Goal: Find contact information: Find contact information

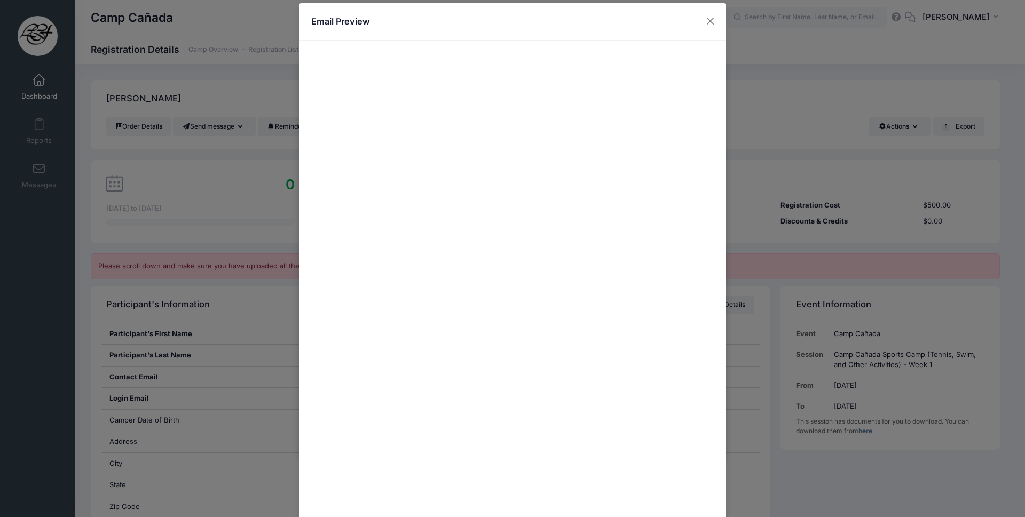
scroll to position [199, 0]
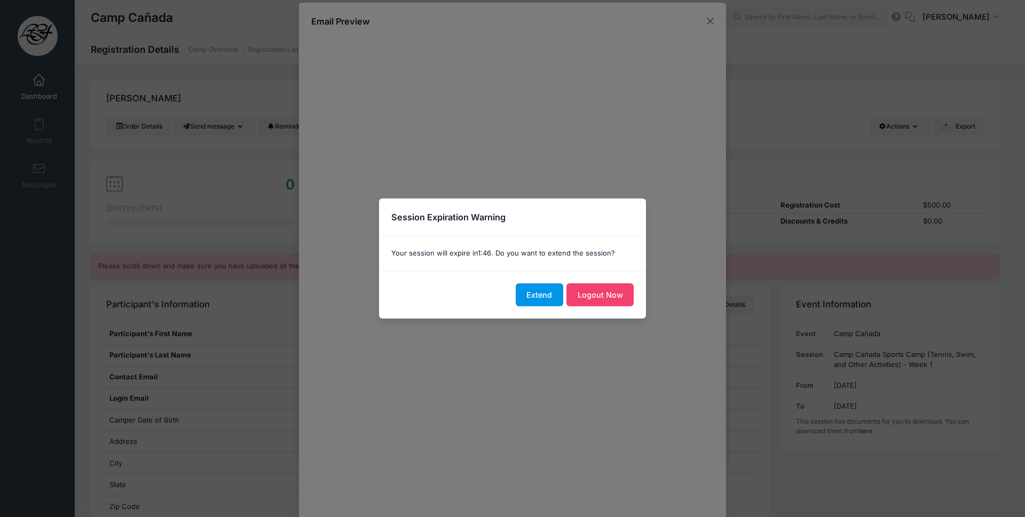
click at [544, 296] on button "Extend" at bounding box center [538, 294] width 47 height 23
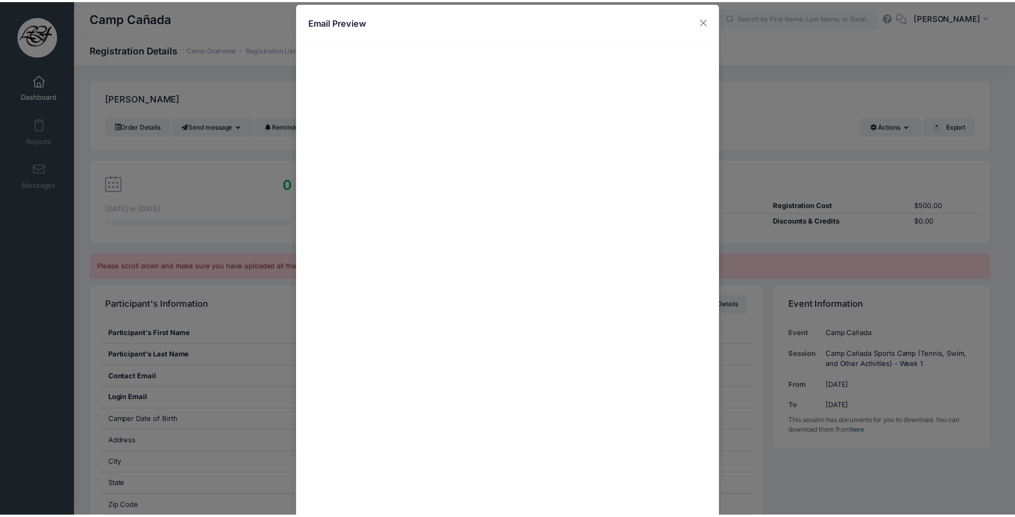
scroll to position [405, 0]
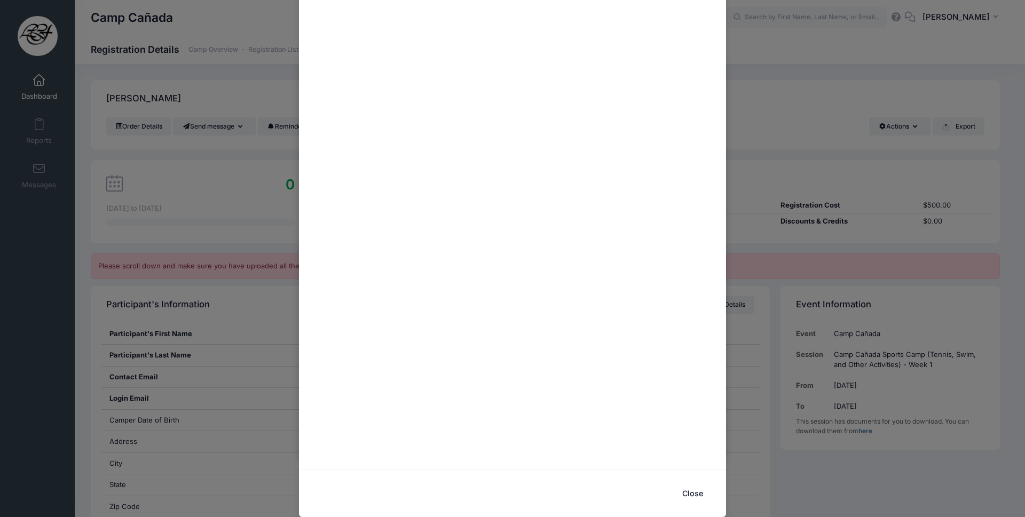
click at [685, 491] on button "Close" at bounding box center [692, 493] width 43 height 23
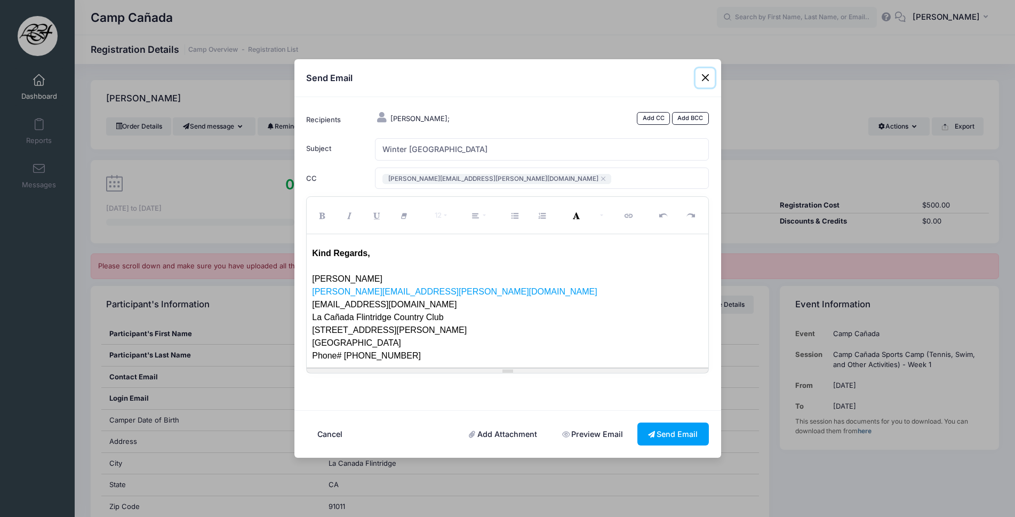
click at [703, 77] on button "Close" at bounding box center [705, 77] width 19 height 19
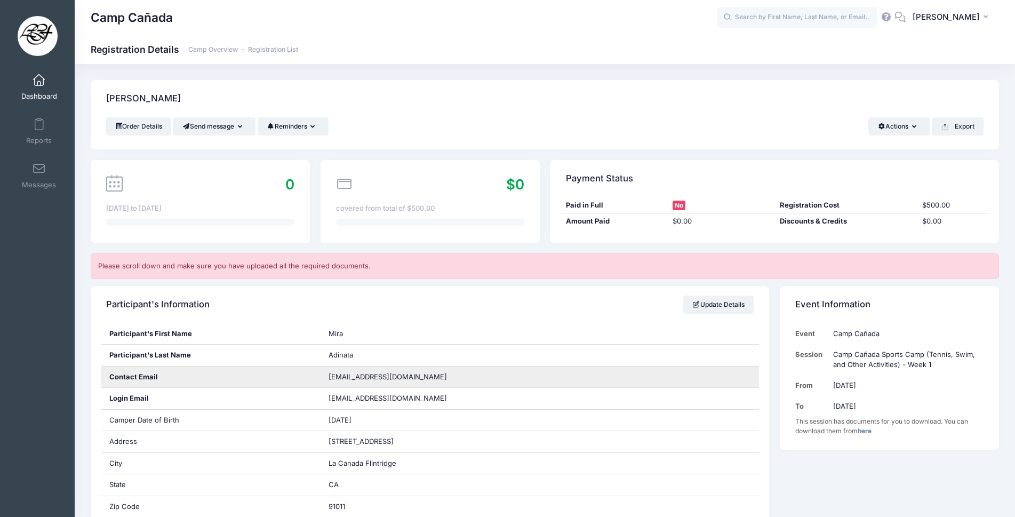
drag, startPoint x: 399, startPoint y: 380, endPoint x: 361, endPoint y: 382, distance: 37.4
click at [361, 382] on div "harry_adinata@yahoo.com" at bounding box center [540, 377] width 439 height 21
click at [330, 379] on span "harry_adinata@yahoo.com" at bounding box center [388, 376] width 118 height 9
drag, startPoint x: 330, startPoint y: 376, endPoint x: 417, endPoint y: 377, distance: 87.5
click at [417, 377] on div "harry_adinata@yahoo.com" at bounding box center [540, 377] width 439 height 21
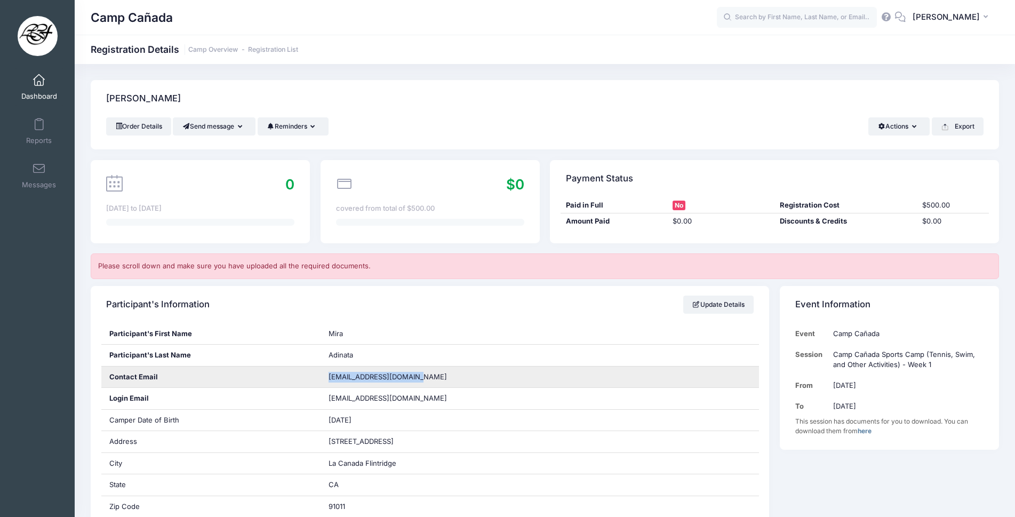
copy span "harry_adinata@yahoo.com"
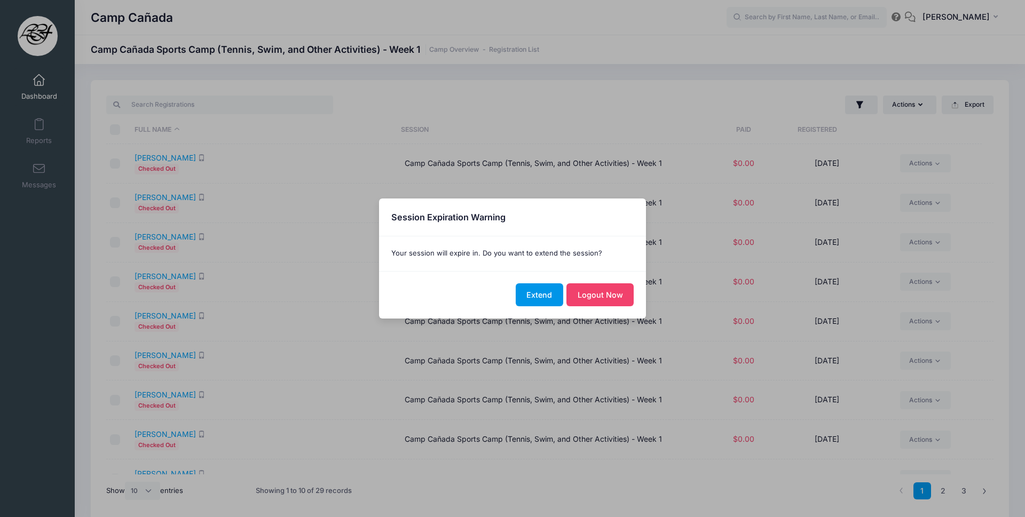
click at [560, 289] on button "Extend" at bounding box center [538, 294] width 47 height 23
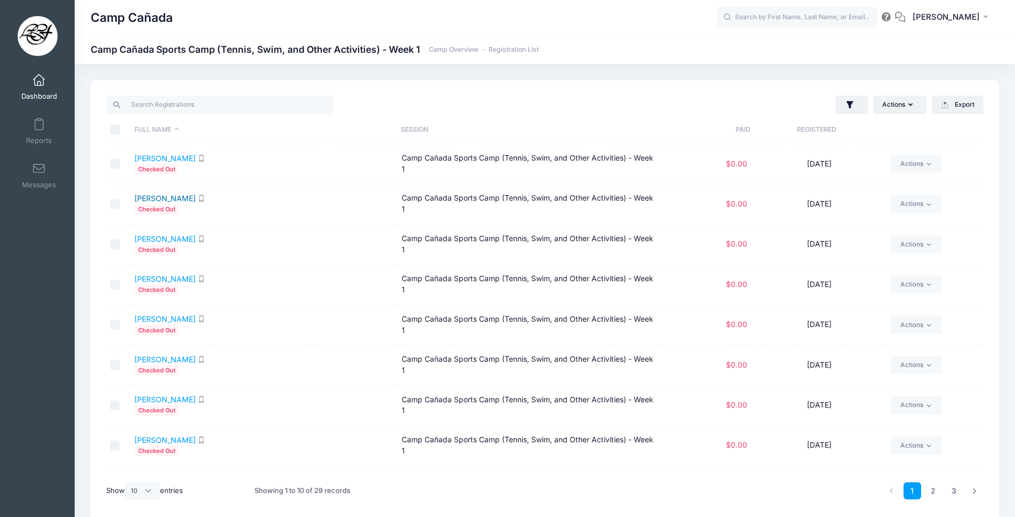
click at [153, 199] on link "[PERSON_NAME]" at bounding box center [164, 198] width 61 height 9
click at [147, 239] on link "Ahn, Ella" at bounding box center [164, 238] width 61 height 9
click at [160, 317] on link "Baek, Alan" at bounding box center [164, 318] width 61 height 9
click at [162, 359] on link "Bligh, Robert" at bounding box center [164, 359] width 61 height 9
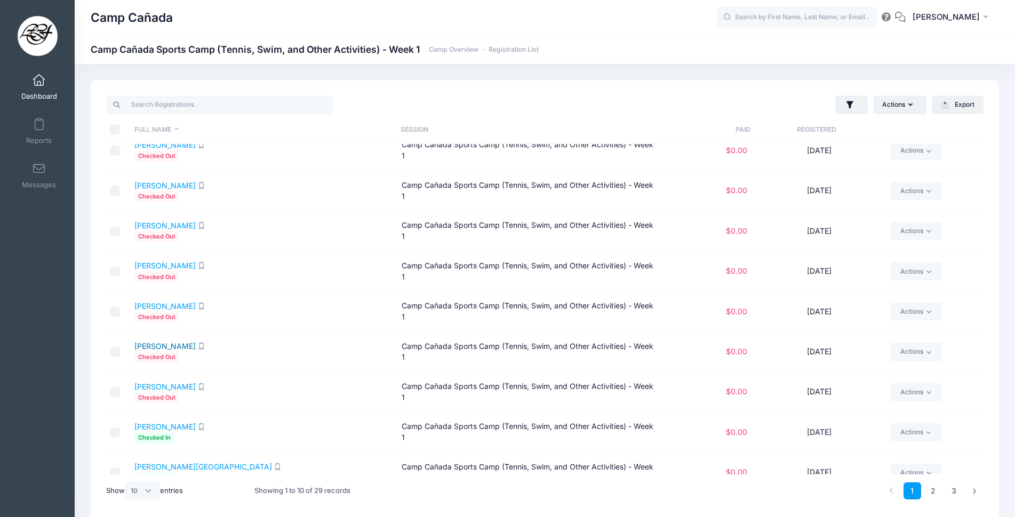
click at [168, 347] on link "Cook, Vivienne" at bounding box center [164, 346] width 61 height 9
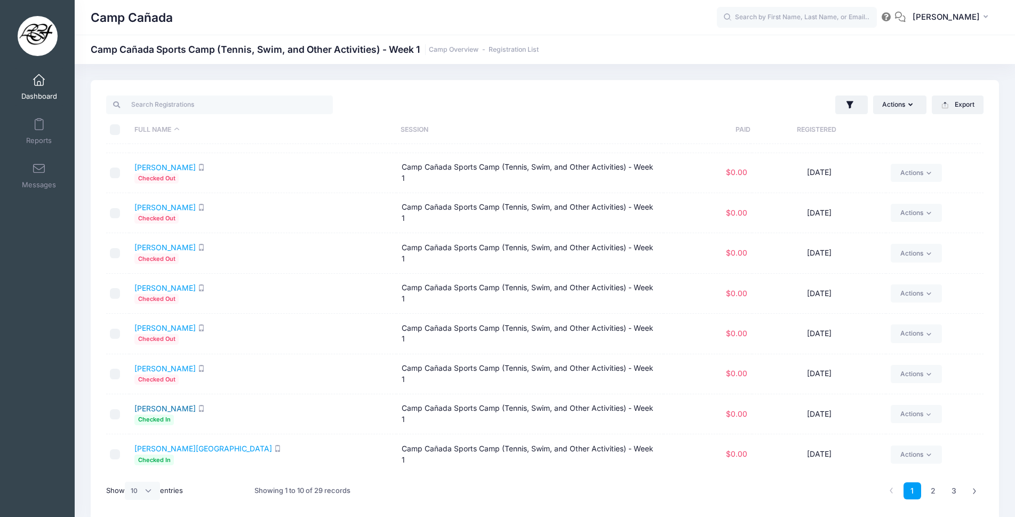
scroll to position [45, 0]
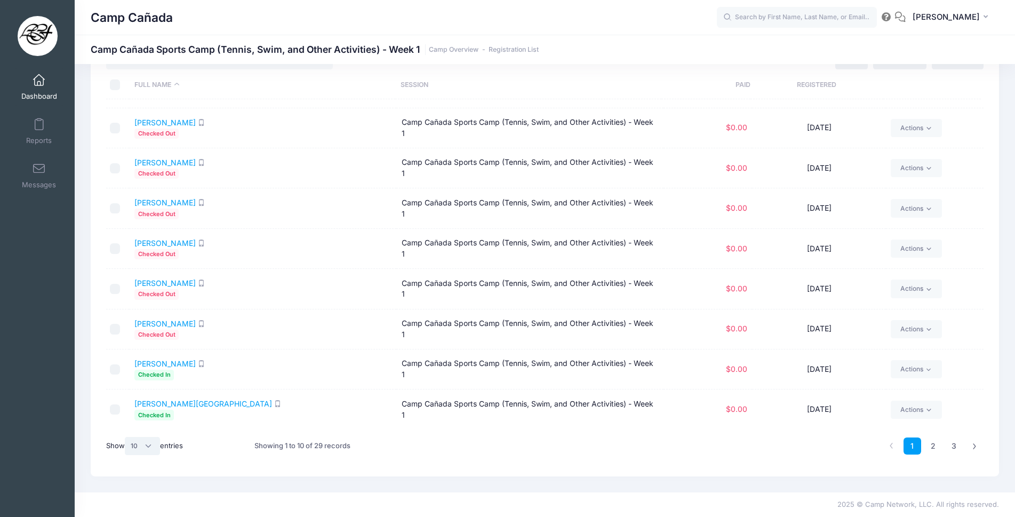
click at [155, 447] on select "All 10 25 50" at bounding box center [142, 446] width 35 height 18
click at [147, 454] on select "All 10 25 50" at bounding box center [142, 446] width 35 height 18
click at [143, 439] on select "All 10 25 50" at bounding box center [142, 446] width 35 height 18
select select "-1"
click at [127, 437] on select "All 10 25 50" at bounding box center [142, 446] width 35 height 18
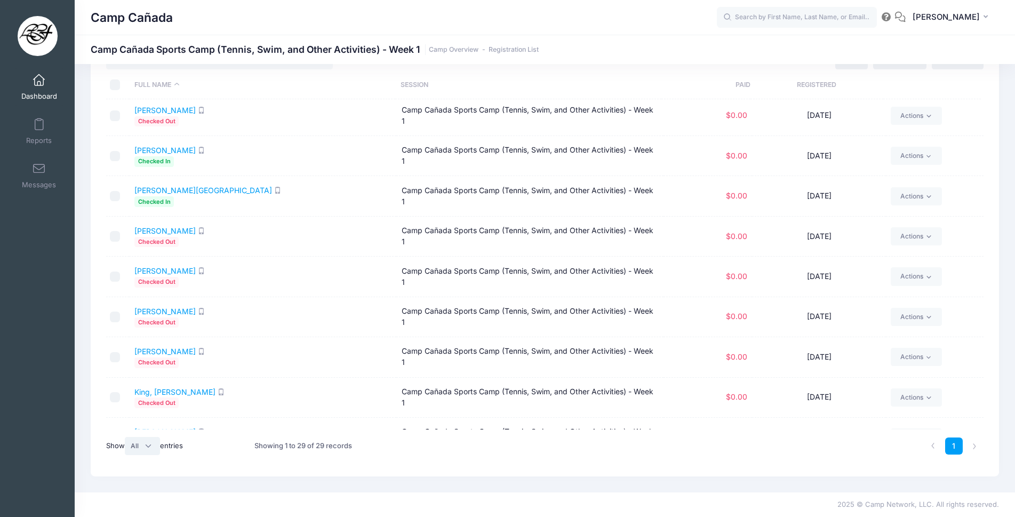
scroll to position [338, 0]
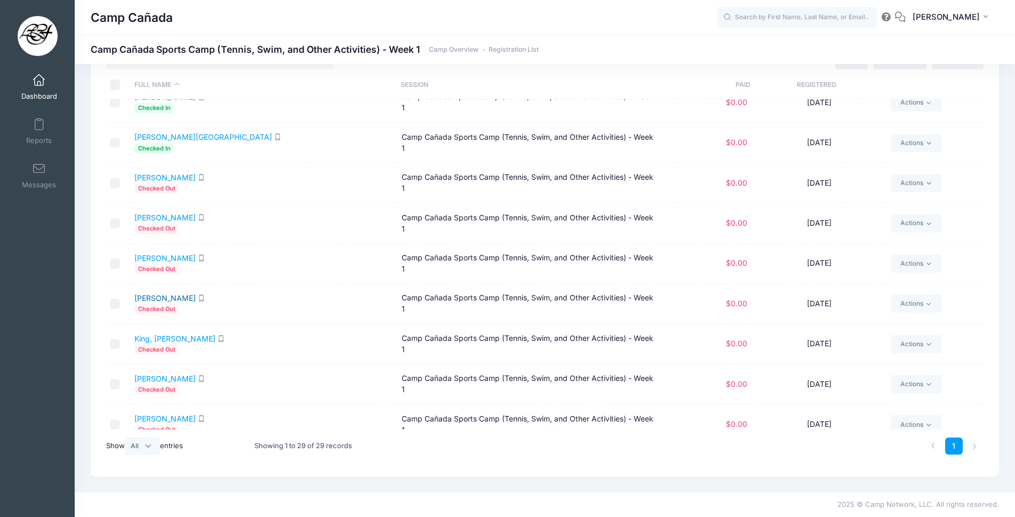
click at [160, 298] on link "King, Henry" at bounding box center [164, 297] width 61 height 9
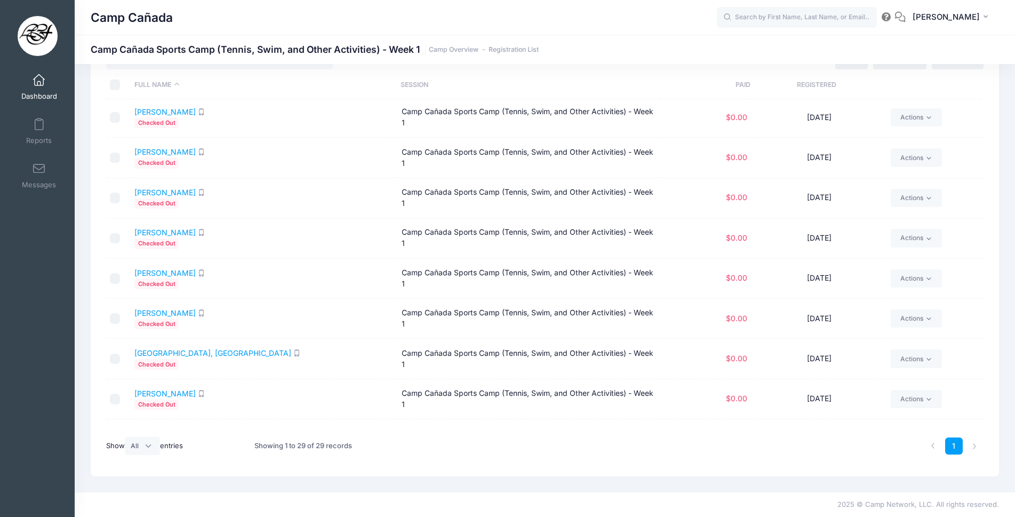
scroll to position [658, 0]
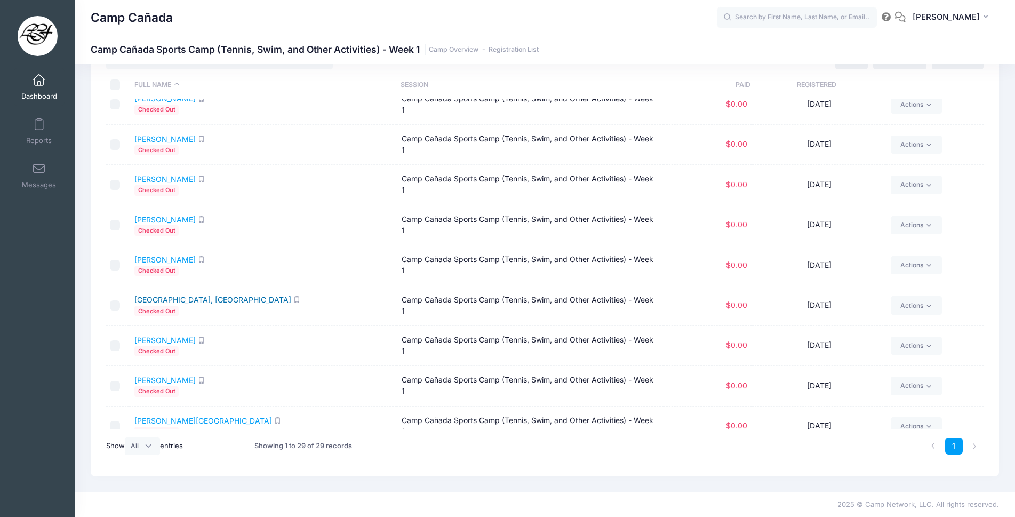
click at [176, 300] on link "Novo-Lake, Ory" at bounding box center [212, 299] width 157 height 9
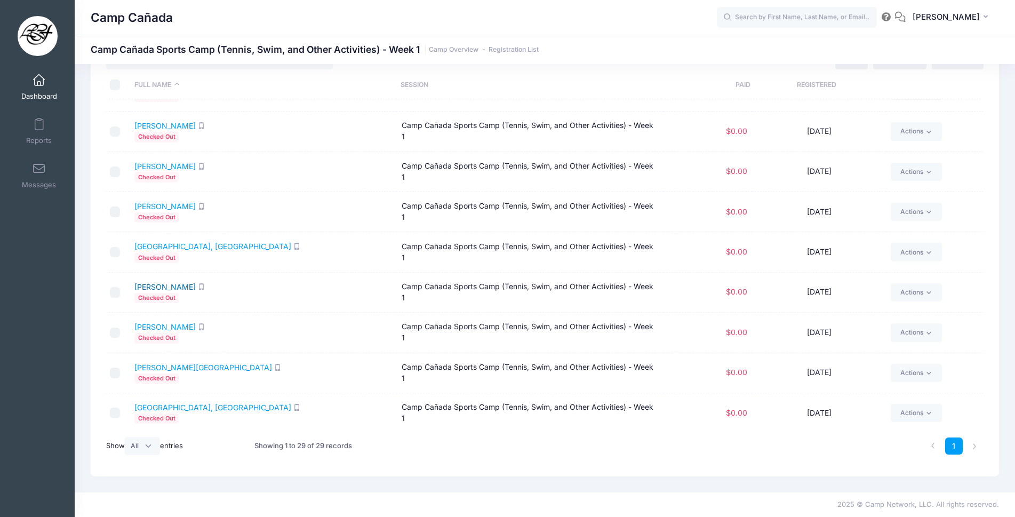
scroll to position [765, 0]
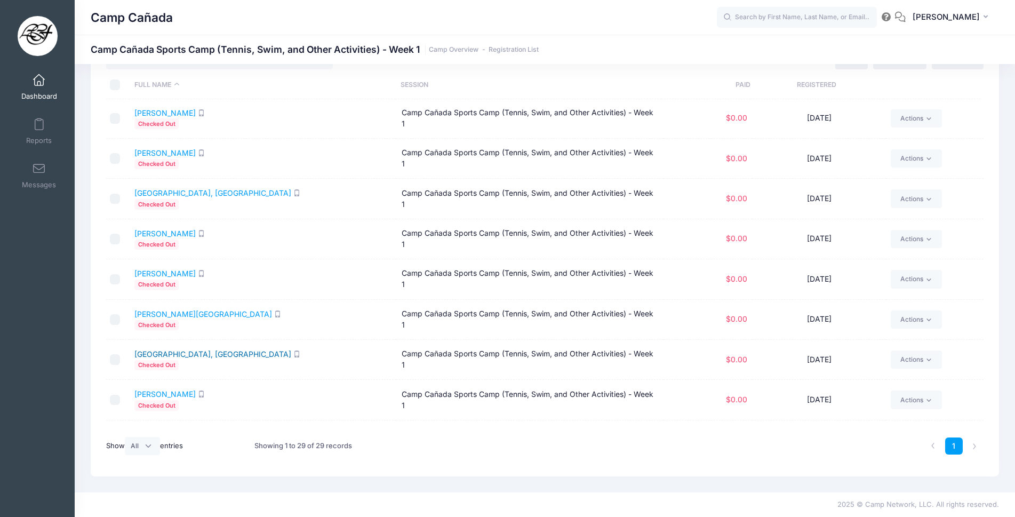
click at [179, 356] on link "Warburg, Sierra" at bounding box center [212, 354] width 157 height 9
click at [170, 395] on link "Yeager, Violet" at bounding box center [164, 394] width 61 height 9
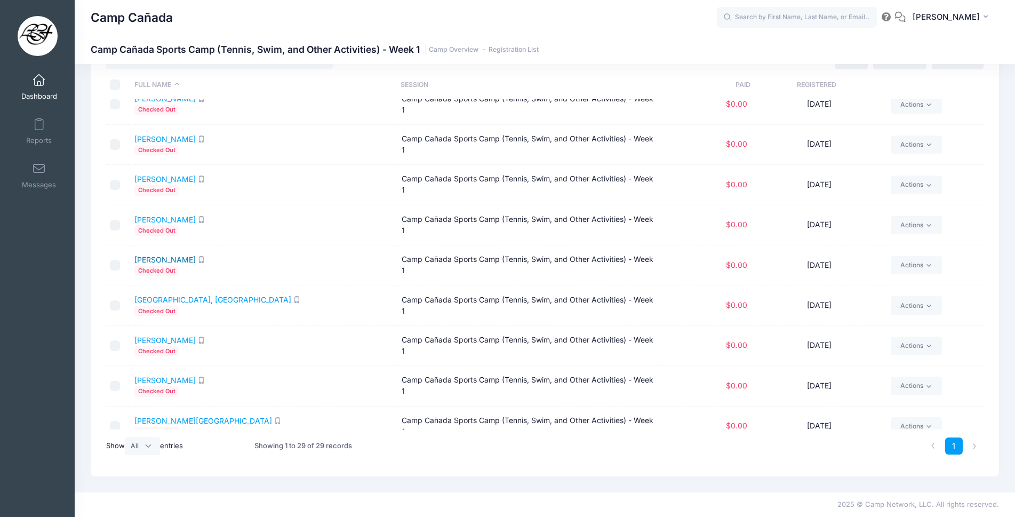
scroll to position [605, 0]
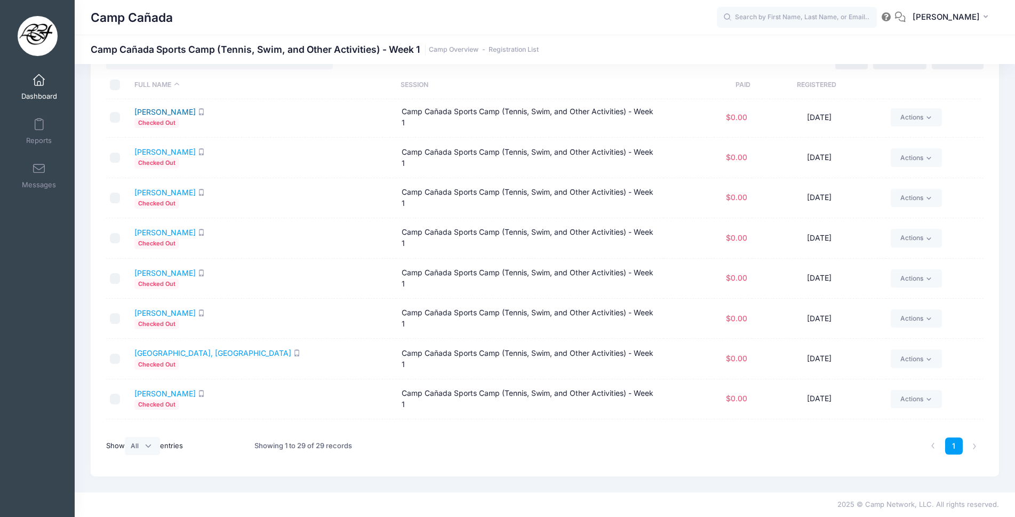
click at [187, 114] on link "Kirschner, Alexander" at bounding box center [164, 111] width 61 height 9
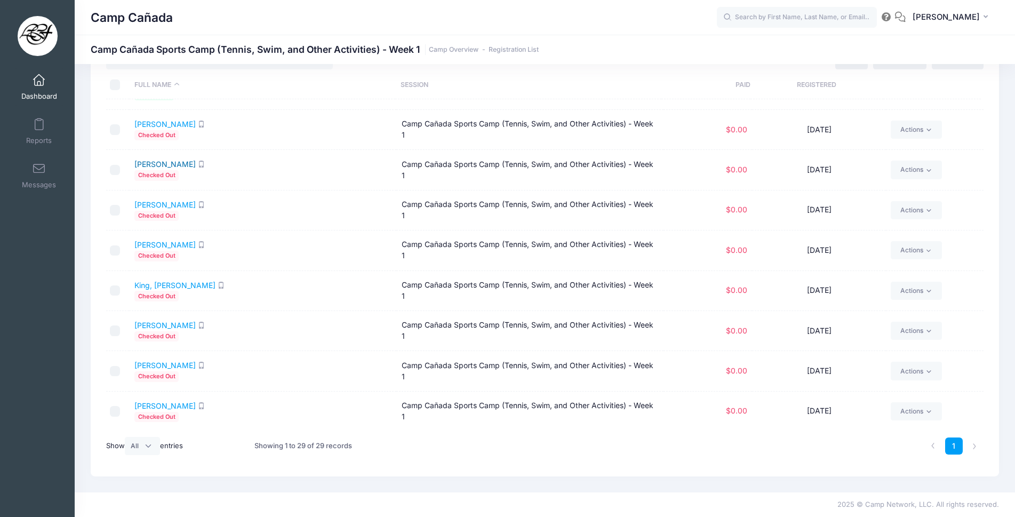
click at [169, 166] on link "Hayrapetian, Skylar" at bounding box center [164, 164] width 61 height 9
click at [39, 77] on span at bounding box center [39, 81] width 0 height 12
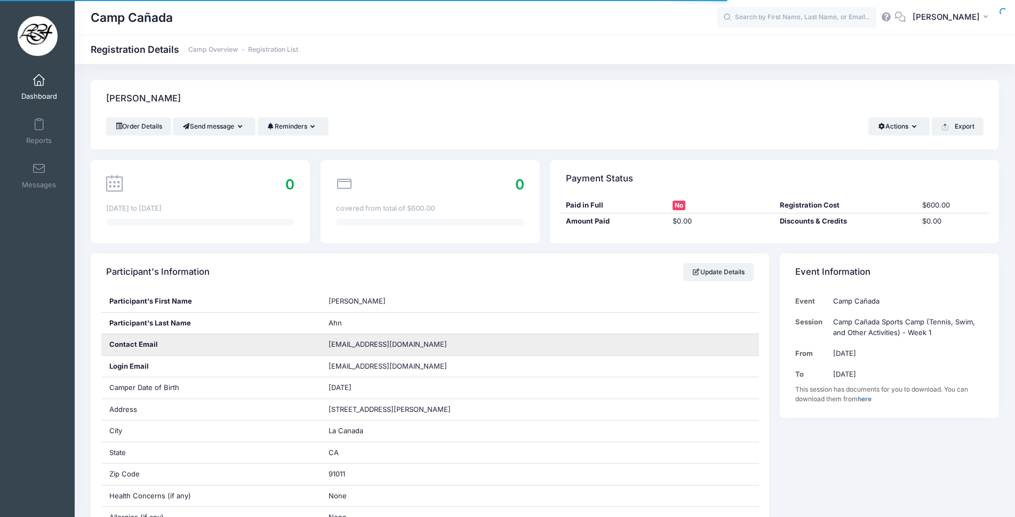
click at [399, 346] on span "[EMAIL_ADDRESS][DOMAIN_NAME]" at bounding box center [388, 344] width 118 height 9
drag, startPoint x: 400, startPoint y: 345, endPoint x: 329, endPoint y: 342, distance: 71.1
click at [329, 342] on span "[EMAIL_ADDRESS][DOMAIN_NAME]" at bounding box center [388, 344] width 118 height 9
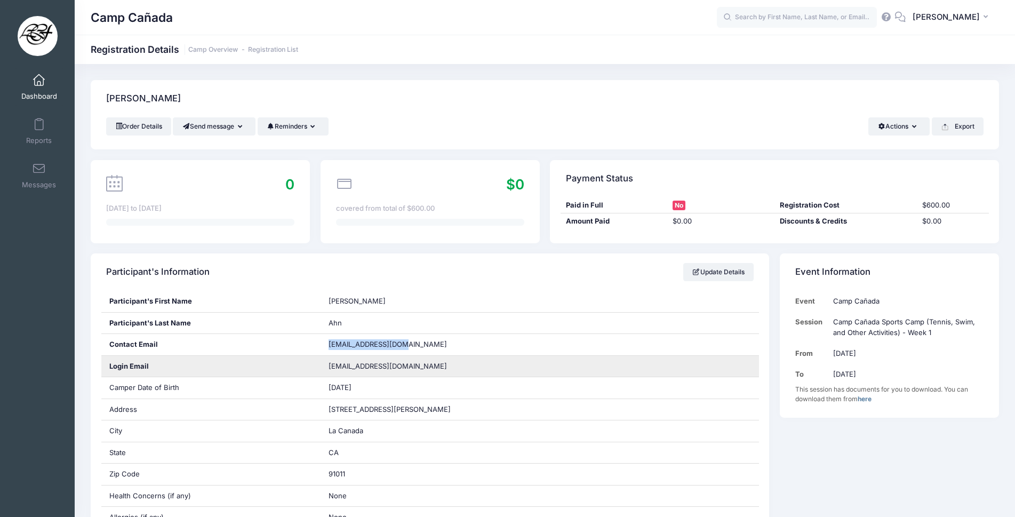
copy span "[EMAIL_ADDRESS][DOMAIN_NAME]"
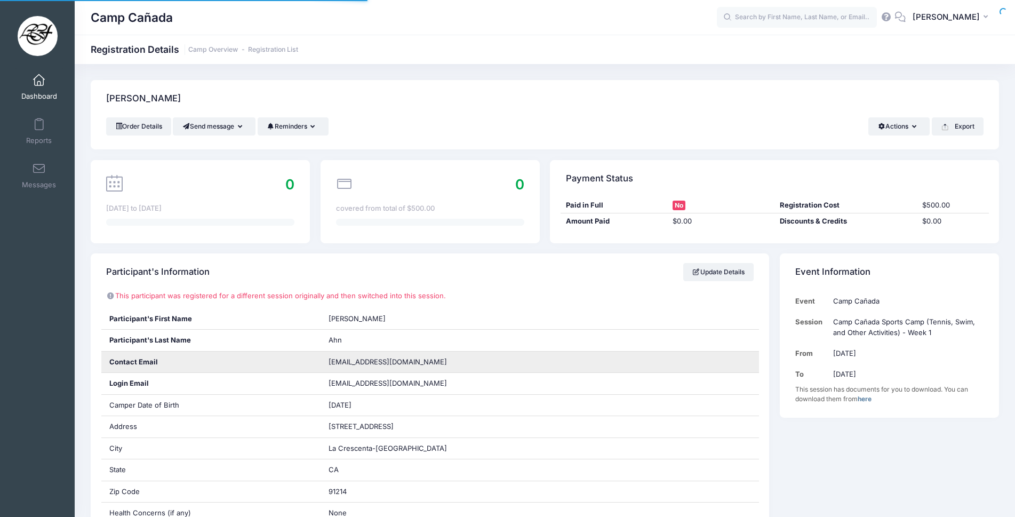
click at [397, 361] on span "smstlahn@gmail.com" at bounding box center [388, 362] width 118 height 9
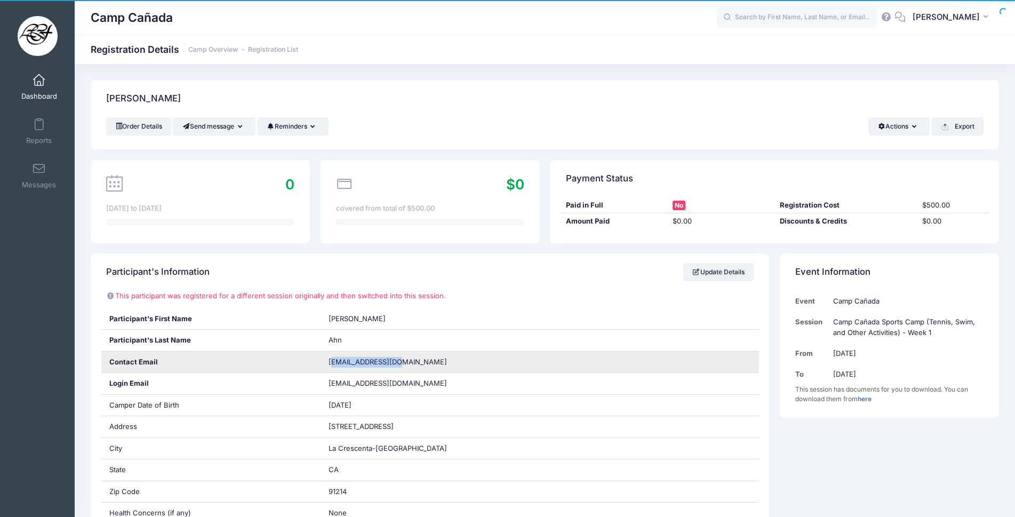
drag, startPoint x: 392, startPoint y: 362, endPoint x: 332, endPoint y: 364, distance: 59.3
click at [332, 364] on div "smstlahn@gmail.com" at bounding box center [540, 362] width 439 height 21
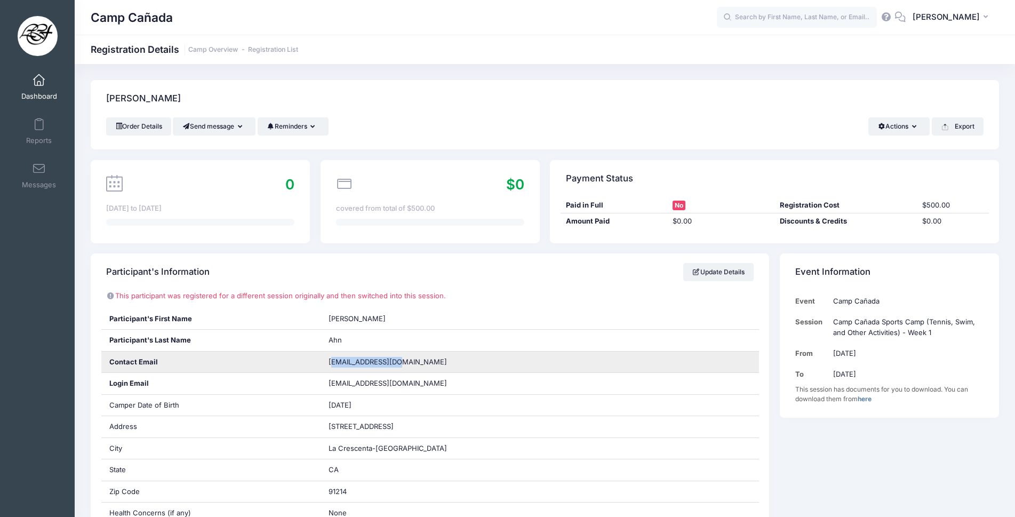
click at [332, 363] on span "smstlahn@gmail.com" at bounding box center [388, 362] width 118 height 9
drag, startPoint x: 329, startPoint y: 363, endPoint x: 401, endPoint y: 362, distance: 71.5
click at [401, 362] on div "smstlahn@gmail.com" at bounding box center [540, 362] width 439 height 21
copy span "smstlahn@gmail.com"
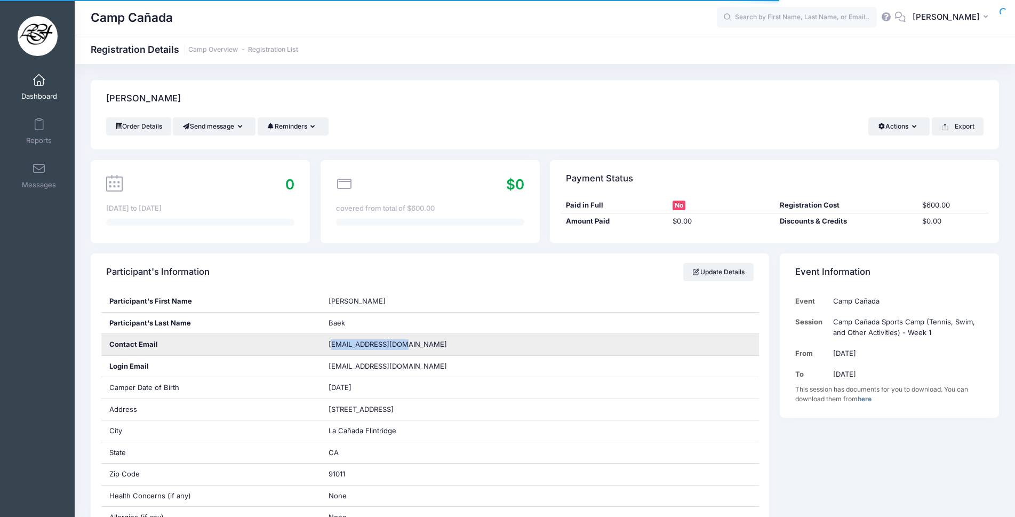
drag, startPoint x: 398, startPoint y: 344, endPoint x: 329, endPoint y: 346, distance: 69.4
click at [325, 347] on div "sarahleolee@aol.com" at bounding box center [540, 344] width 439 height 21
copy span "arahleolee@aol.com"
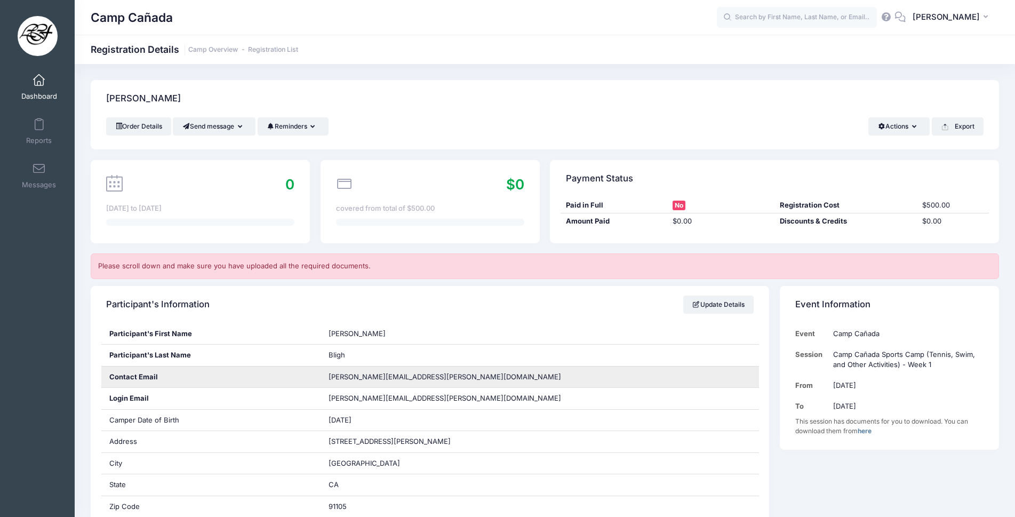
click at [419, 377] on div "deanna.pearce@gmail.com" at bounding box center [540, 377] width 439 height 21
drag, startPoint x: 419, startPoint y: 377, endPoint x: 328, endPoint y: 378, distance: 91.8
click at [328, 378] on div "deanna.pearce@gmail.com" at bounding box center [540, 377] width 439 height 21
copy span "deanna.pearce@gmail.com"
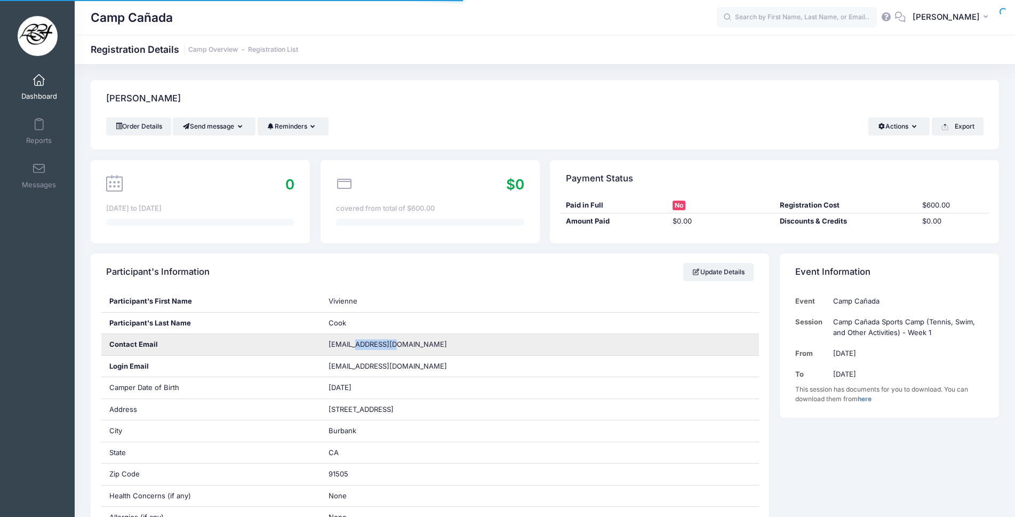
drag, startPoint x: 346, startPoint y: 342, endPoint x: 330, endPoint y: 344, distance: 16.2
click at [330, 344] on span "[EMAIL_ADDRESS][DOMAIN_NAME]" at bounding box center [388, 344] width 118 height 9
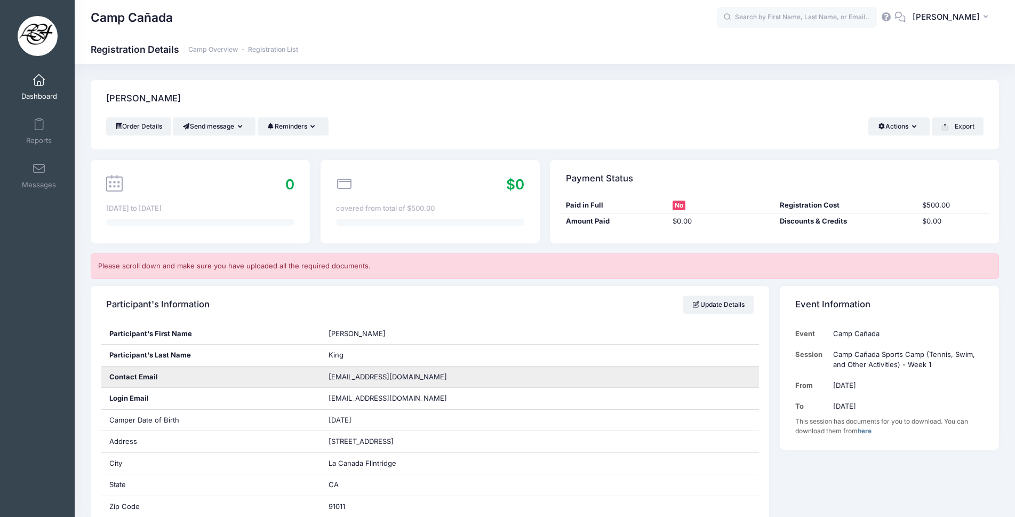
click at [417, 374] on span "lisacarolynking@gmail.com" at bounding box center [388, 376] width 118 height 9
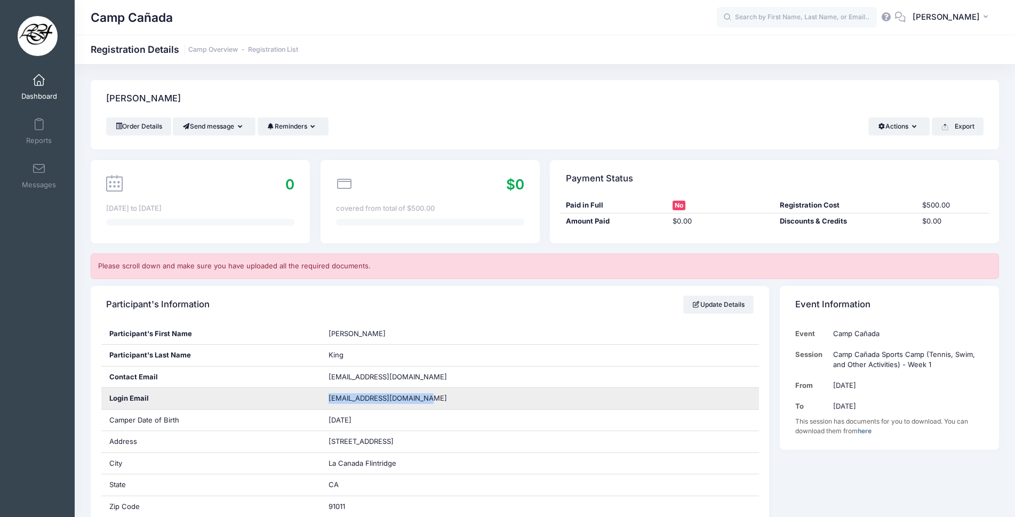
drag, startPoint x: 417, startPoint y: 396, endPoint x: 326, endPoint y: 398, distance: 91.3
click at [326, 398] on div "lisacarolynking@gmail.com" at bounding box center [540, 398] width 439 height 21
copy span "lisacarolynking@gmail.com"
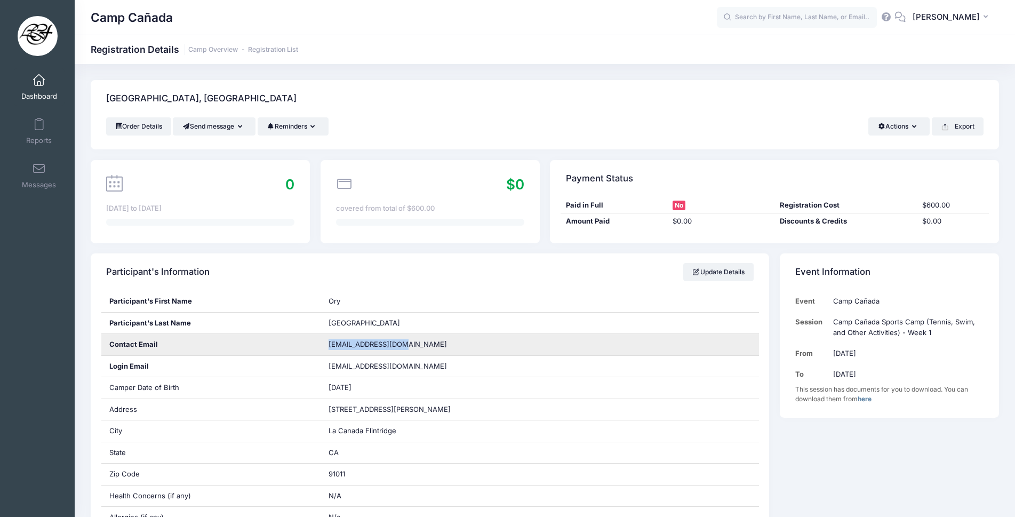
drag, startPoint x: 382, startPoint y: 348, endPoint x: 329, endPoint y: 345, distance: 52.4
click at [329, 345] on span "mandylake@yahoo.com" at bounding box center [388, 344] width 118 height 9
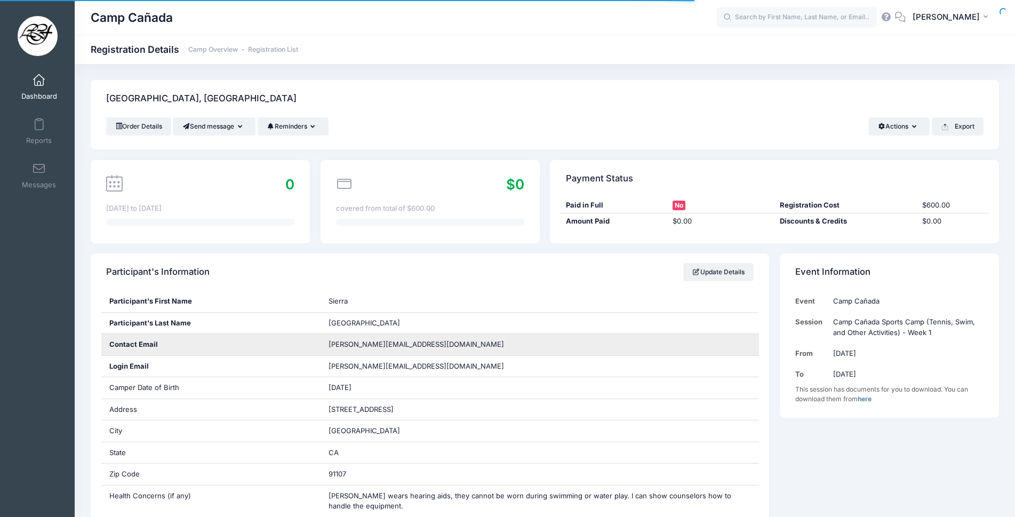
drag, startPoint x: 329, startPoint y: 344, endPoint x: 417, endPoint y: 349, distance: 88.2
click at [423, 343] on div "[PERSON_NAME][EMAIL_ADDRESS][DOMAIN_NAME]" at bounding box center [540, 344] width 439 height 21
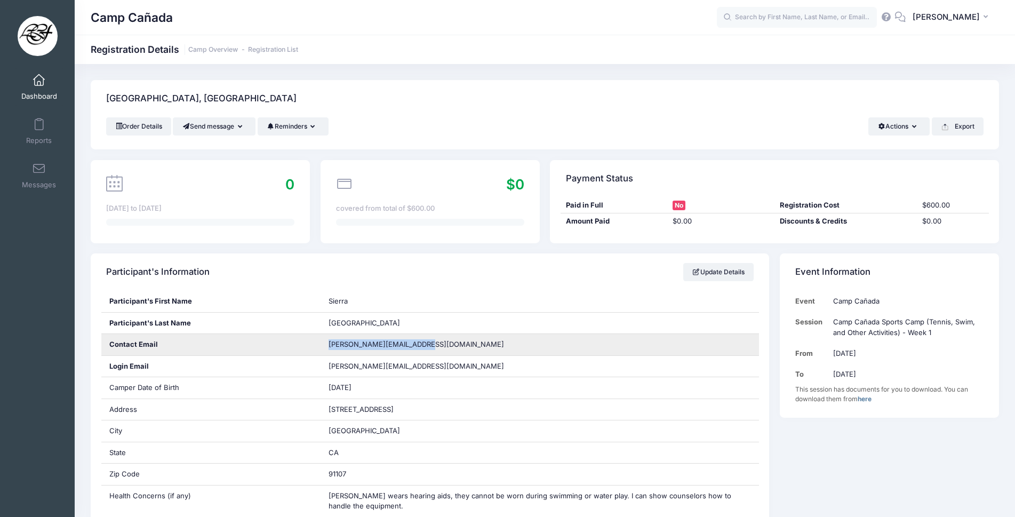
copy span "[PERSON_NAME][EMAIL_ADDRESS][DOMAIN_NAME]"
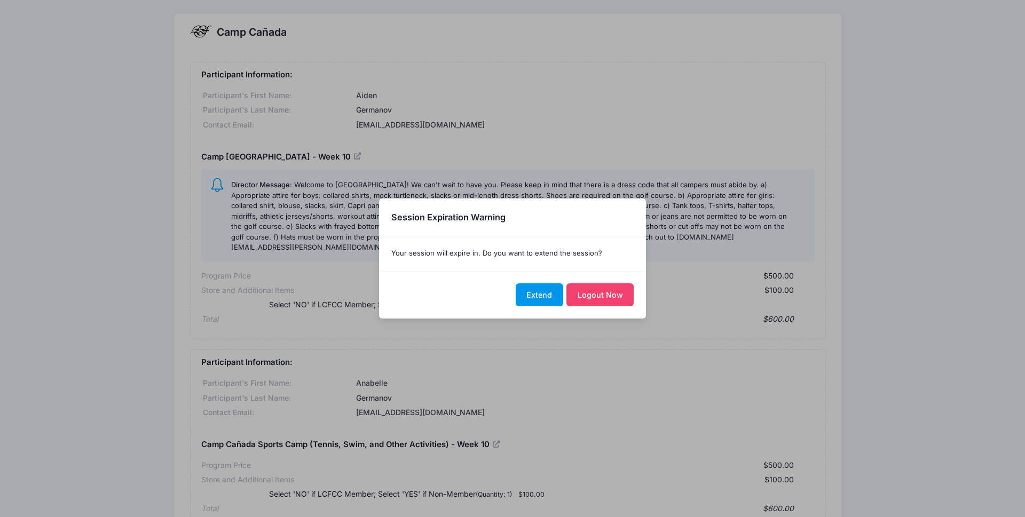
click at [530, 285] on button "Extend" at bounding box center [538, 294] width 47 height 23
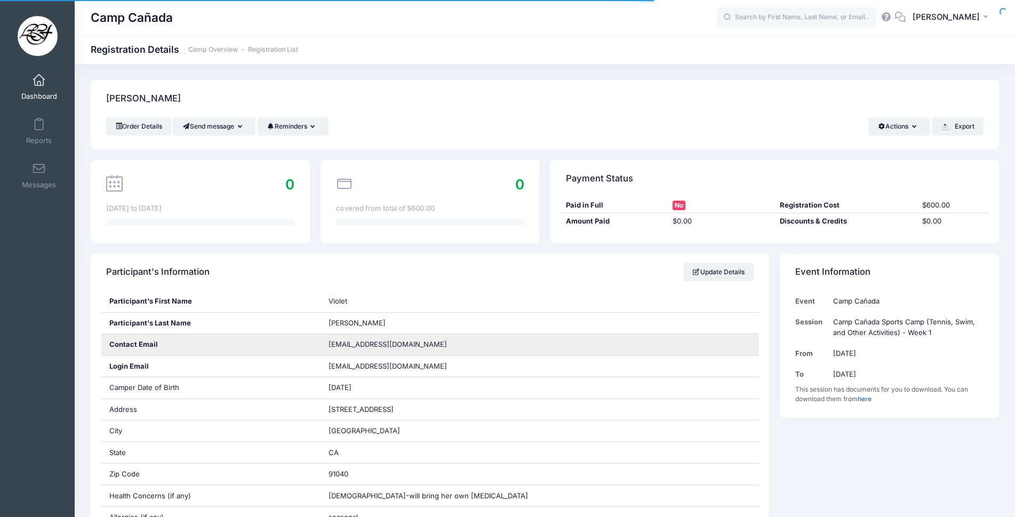
click at [407, 343] on div "snaaman82@gmail.com" at bounding box center [540, 344] width 439 height 21
drag, startPoint x: 324, startPoint y: 340, endPoint x: 330, endPoint y: 344, distance: 7.4
click at [323, 340] on div "snaaman82@gmail.com" at bounding box center [540, 344] width 439 height 21
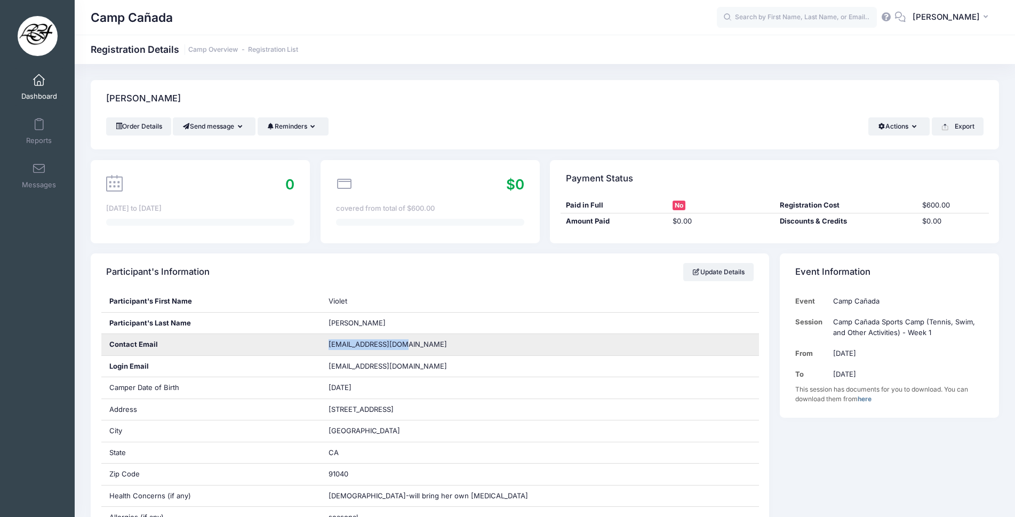
copy span "snaaman82@gmail.com"
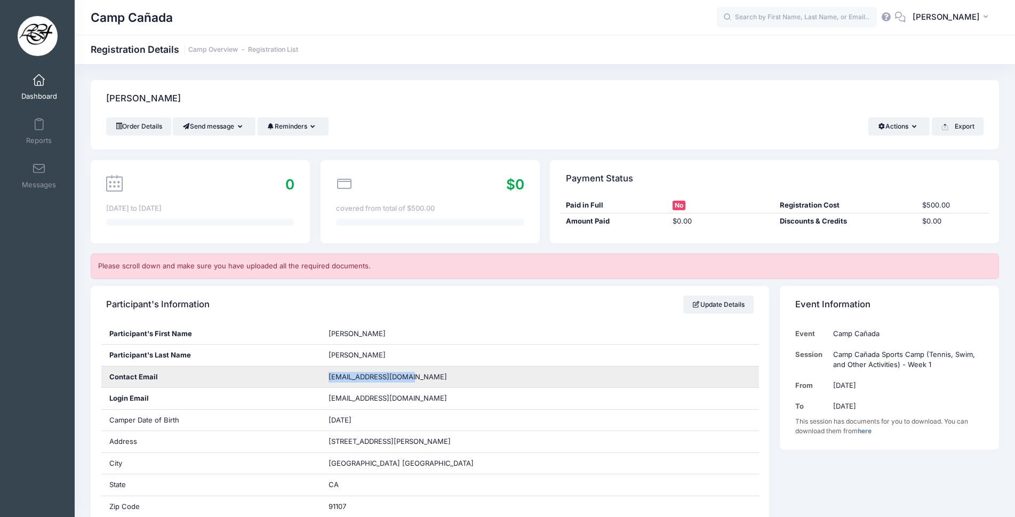
drag, startPoint x: 402, startPoint y: 377, endPoint x: 328, endPoint y: 379, distance: 74.7
click at [328, 379] on div "[EMAIL_ADDRESS][DOMAIN_NAME]" at bounding box center [540, 377] width 439 height 21
copy span "[EMAIL_ADDRESS][DOMAIN_NAME]"
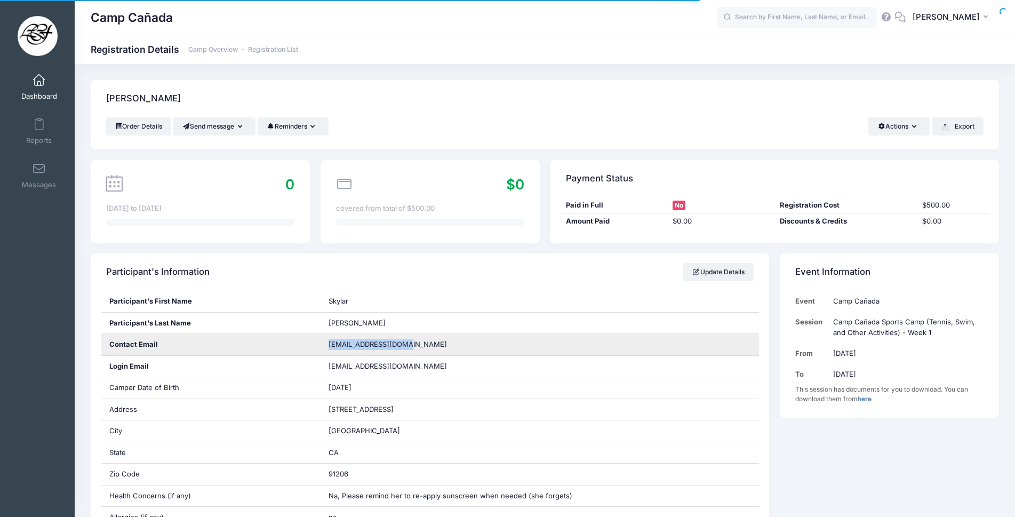
drag, startPoint x: 406, startPoint y: 344, endPoint x: 328, endPoint y: 347, distance: 78.0
click at [328, 347] on div "[EMAIL_ADDRESS][DOMAIN_NAME]" at bounding box center [540, 344] width 439 height 21
copy span "[EMAIL_ADDRESS][DOMAIN_NAME]"
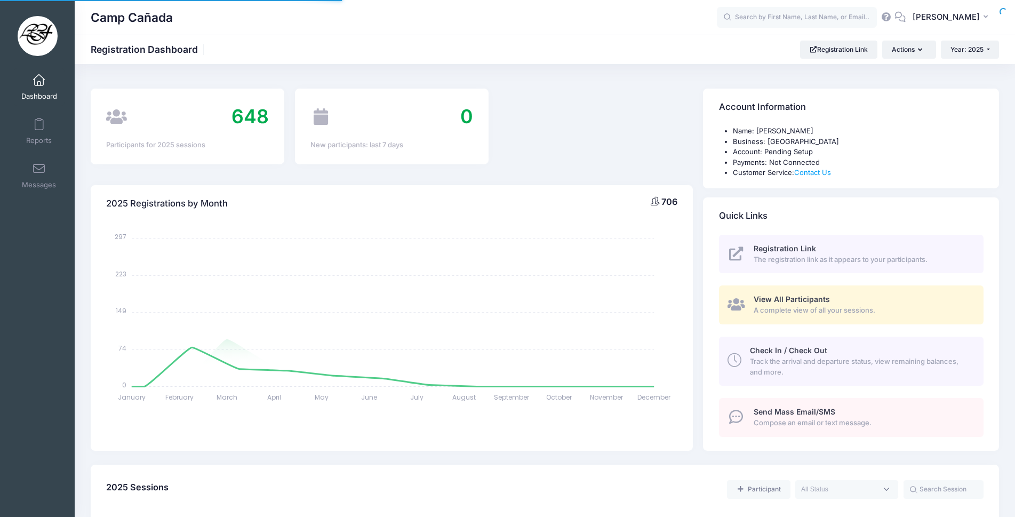
select select
